Goal: Information Seeking & Learning: Get advice/opinions

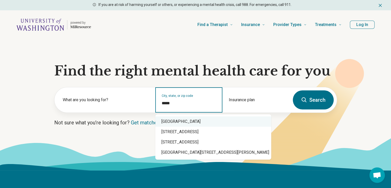
click at [171, 121] on div "Seattle, WA 98105" at bounding box center [213, 121] width 116 height 10
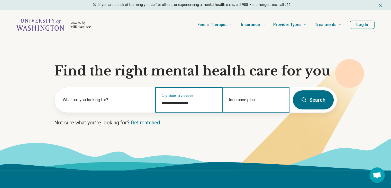
type input "**********"
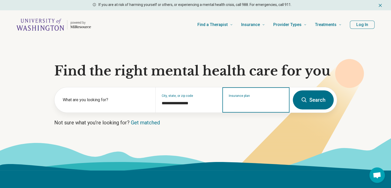
click at [249, 103] on input "Insurance plan" at bounding box center [256, 103] width 54 height 6
type input "********"
click at [247, 120] on icon "Suggestions" at bounding box center [248, 122] width 4 height 4
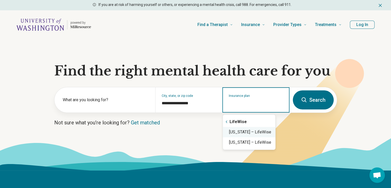
click at [251, 132] on div "Washington – LifeWise" at bounding box center [249, 132] width 52 height 10
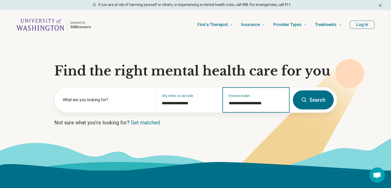
type input "**********"
click at [314, 101] on button "Search" at bounding box center [313, 99] width 41 height 19
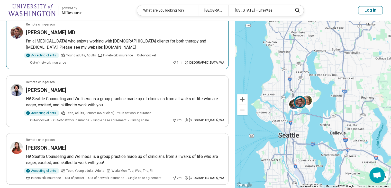
scroll to position [103, 0]
click at [295, 105] on img at bounding box center [294, 104] width 12 height 12
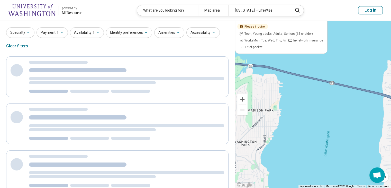
scroll to position [2, 0]
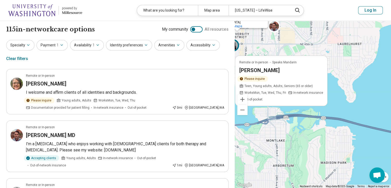
drag, startPoint x: 311, startPoint y: 94, endPoint x: 395, endPoint y: 156, distance: 104.6
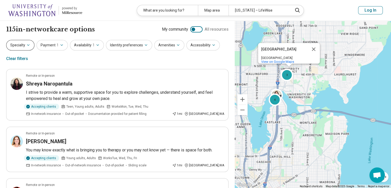
click at [31, 45] on button "Specialty" at bounding box center [20, 45] width 28 height 11
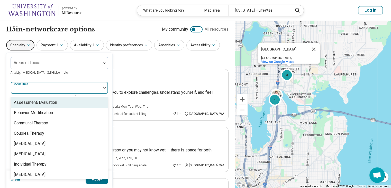
click at [38, 86] on div at bounding box center [56, 87] width 90 height 11
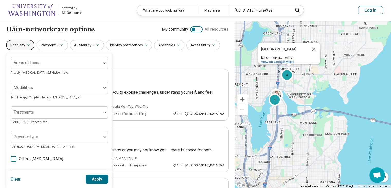
click at [60, 76] on div "Areas of focus Anxiety, Depression, Self-Esteem, etc. Modalities Talk Therapy, …" at bounding box center [60, 157] width 98 height 201
click at [66, 114] on div at bounding box center [56, 114] width 86 height 7
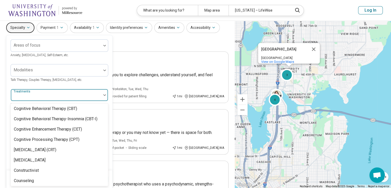
scroll to position [231, 0]
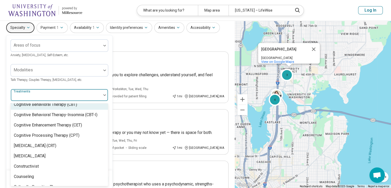
click at [54, 107] on div "Cognitive Behavioral Therapy (CBT)" at bounding box center [45, 104] width 63 height 6
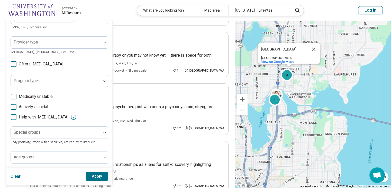
click at [98, 175] on button "Apply" at bounding box center [97, 175] width 23 height 9
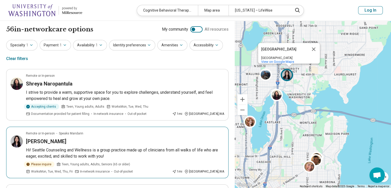
click at [50, 140] on h3 "Yachi Tseng" at bounding box center [46, 141] width 40 height 7
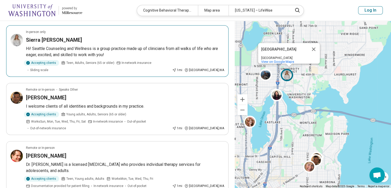
scroll to position [283, 0]
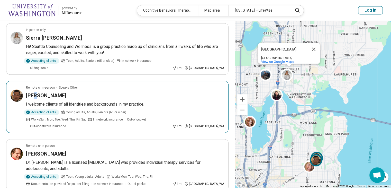
drag, startPoint x: 47, startPoint y: 81, endPoint x: 36, endPoint y: 82, distance: 10.4
click at [36, 92] on h3 "Simon Connor" at bounding box center [46, 95] width 40 height 7
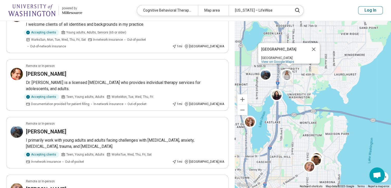
scroll to position [386, 0]
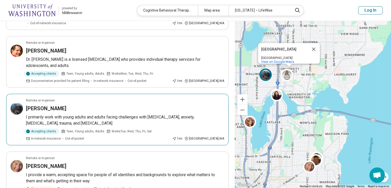
click at [41, 105] on h3 "Jakob Gelleri" at bounding box center [46, 108] width 40 height 7
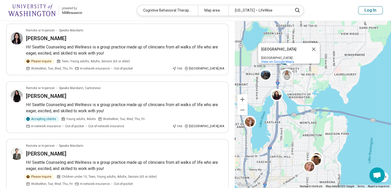
scroll to position [0, 0]
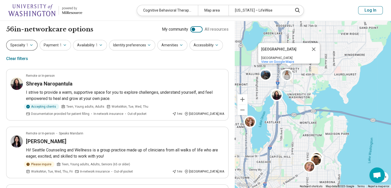
click at [31, 47] on button "Specialty 1" at bounding box center [21, 45] width 31 height 11
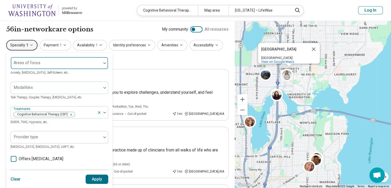
click at [37, 64] on div "Areas of focus" at bounding box center [60, 63] width 98 height 12
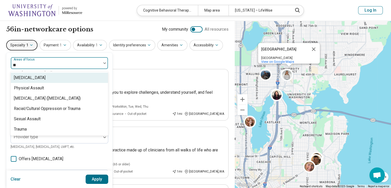
type input "***"
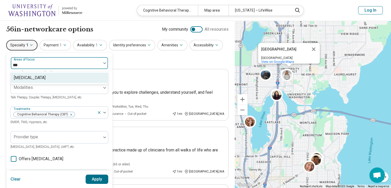
click at [29, 79] on div "[MEDICAL_DATA]" at bounding box center [59, 77] width 97 height 10
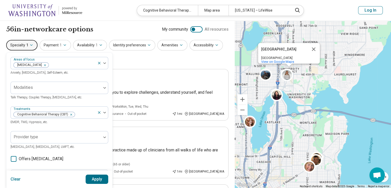
click at [95, 179] on button "Apply" at bounding box center [97, 178] width 23 height 9
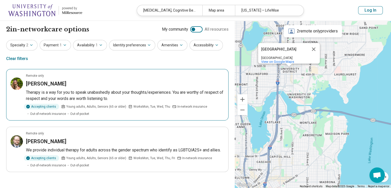
click at [45, 85] on h3 "Zoë Freeman" at bounding box center [46, 83] width 40 height 7
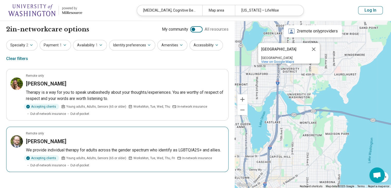
click at [34, 139] on h3 "[PERSON_NAME]" at bounding box center [46, 141] width 40 height 7
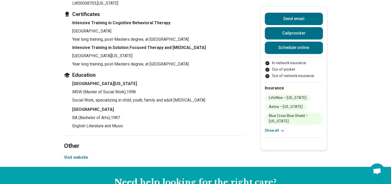
scroll to position [694, 0]
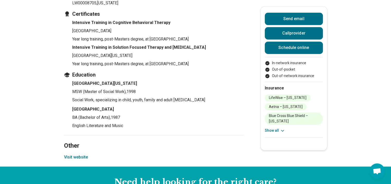
click at [73, 154] on button "Visit website" at bounding box center [76, 157] width 24 height 6
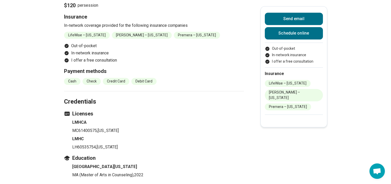
scroll to position [591, 0]
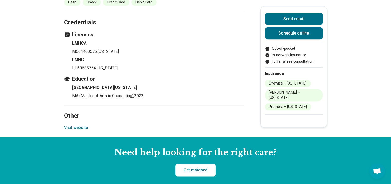
click at [80, 130] on button "Visit website" at bounding box center [76, 127] width 24 height 6
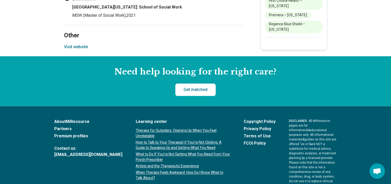
scroll to position [591, 0]
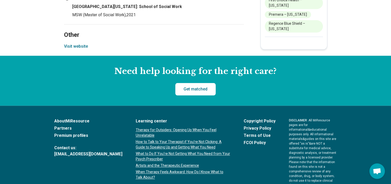
click at [87, 43] on button "Visit website" at bounding box center [76, 46] width 24 height 6
